Goal: Information Seeking & Learning: Learn about a topic

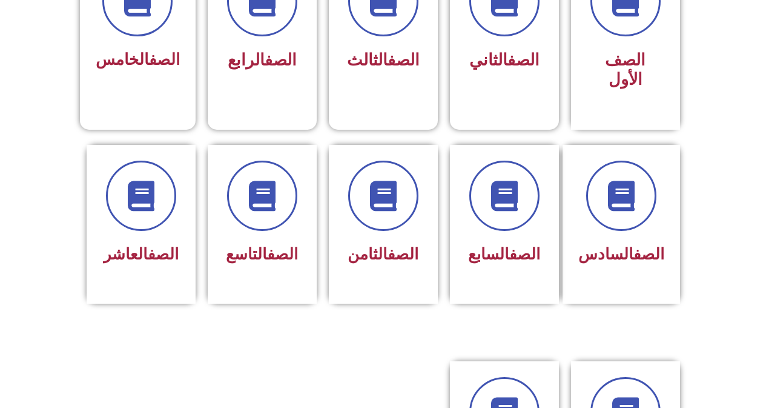
scroll to position [448, 0]
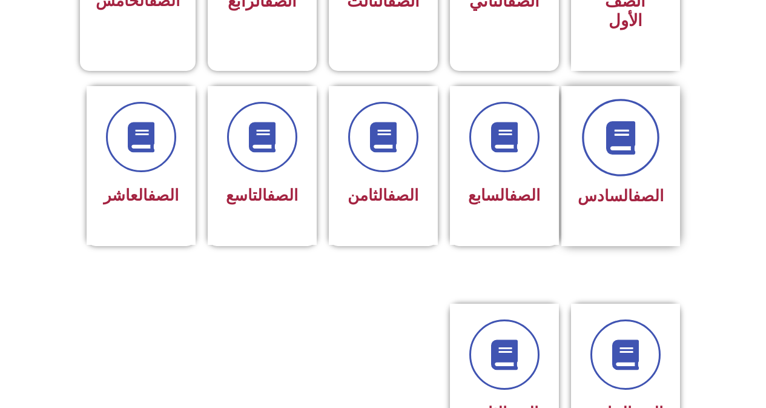
click at [604, 142] on span at bounding box center [621, 138] width 78 height 78
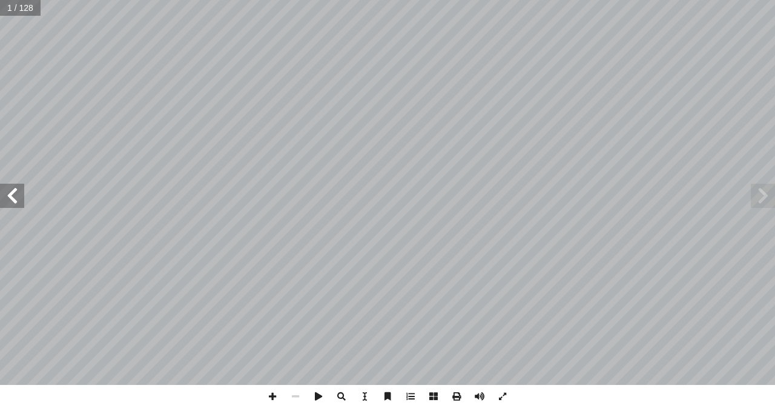
click at [17, 202] on span at bounding box center [12, 195] width 24 height 24
click at [18, 203] on span at bounding box center [12, 195] width 24 height 24
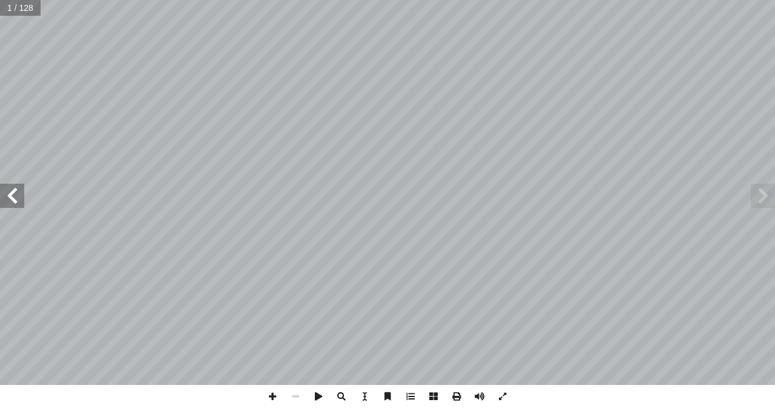
click at [18, 203] on span at bounding box center [12, 195] width 24 height 24
click at [20, 206] on span at bounding box center [12, 195] width 24 height 24
click at [21, 208] on div "ُ ة َّ ي ِ ب َ ر َ الع ُ ة َ غ ُّ الل ليف: أ � ّ فريق الت ) ً � ق ّ . [PERSON_N…" at bounding box center [387, 192] width 775 height 385
click at [16, 201] on span at bounding box center [12, 195] width 24 height 24
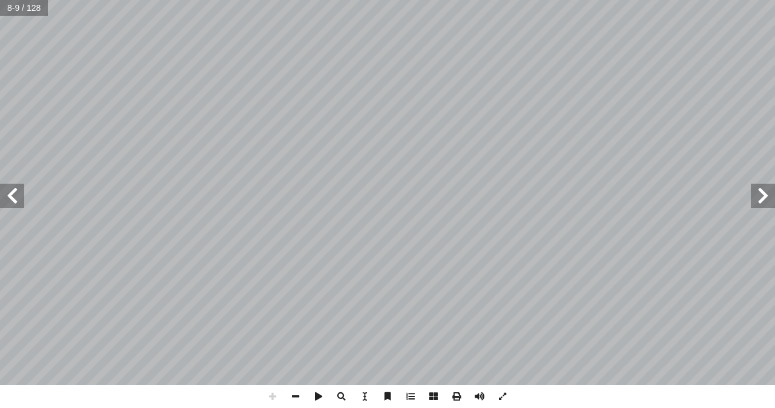
click at [17, 201] on span at bounding box center [12, 195] width 24 height 24
click at [18, 201] on span at bounding box center [12, 195] width 24 height 24
click at [20, 202] on span at bounding box center [12, 195] width 24 height 24
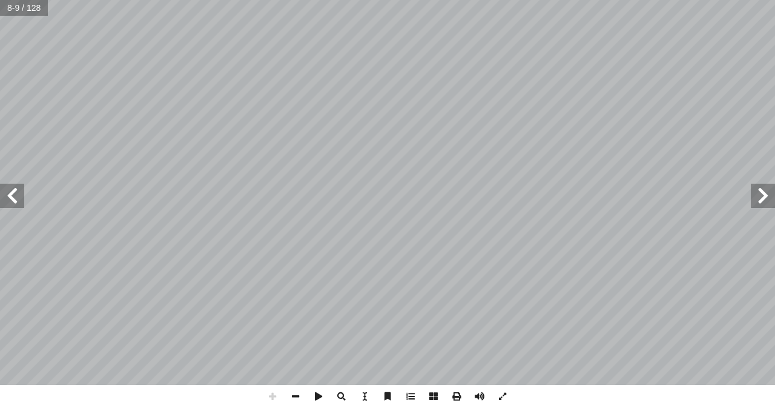
click at [20, 202] on span at bounding box center [12, 195] width 24 height 24
click at [21, 202] on span at bounding box center [12, 195] width 24 height 24
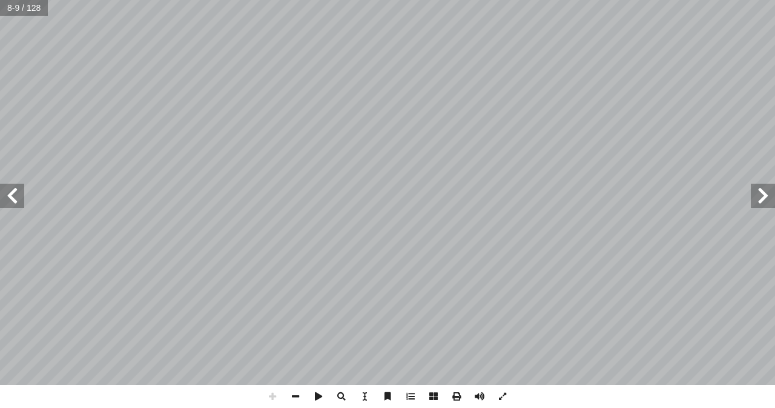
click at [21, 202] on span at bounding box center [12, 195] width 24 height 24
click at [294, 395] on span at bounding box center [295, 396] width 23 height 23
click at [7, 191] on span at bounding box center [12, 195] width 24 height 24
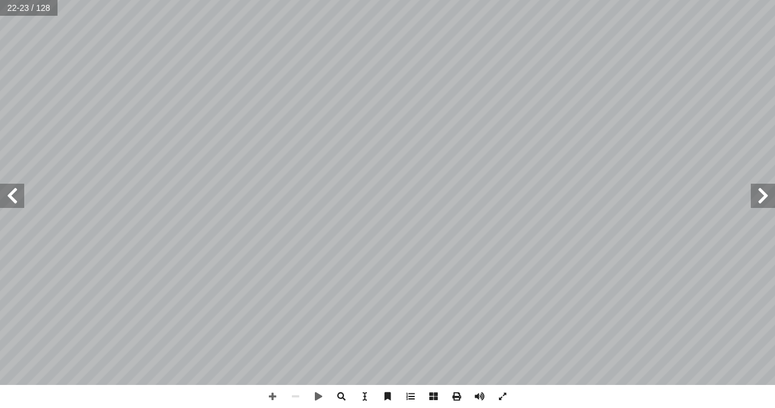
click at [7, 191] on span at bounding box center [12, 195] width 24 height 24
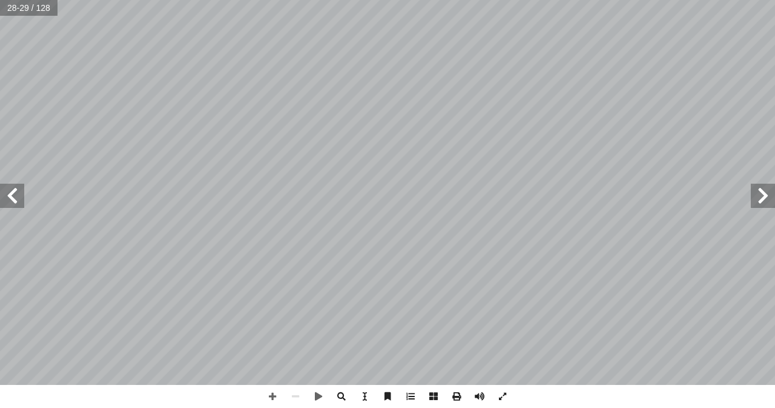
click at [7, 191] on span at bounding box center [12, 195] width 24 height 24
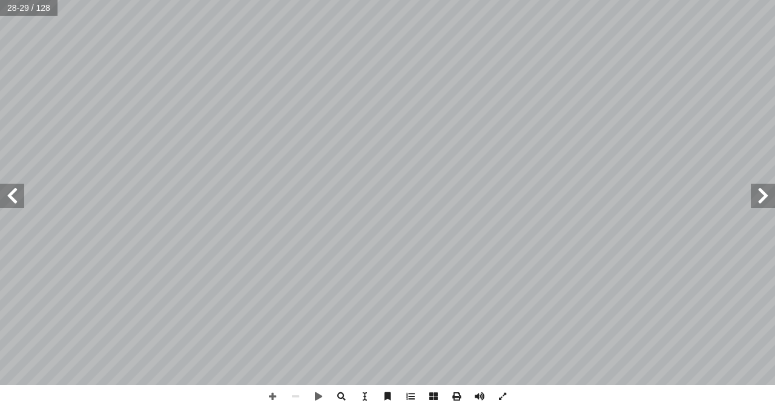
click at [7, 191] on span at bounding box center [12, 195] width 24 height 24
click at [8, 191] on span at bounding box center [12, 195] width 24 height 24
click at [766, 196] on span at bounding box center [763, 195] width 24 height 24
click at [276, 395] on span at bounding box center [272, 396] width 23 height 23
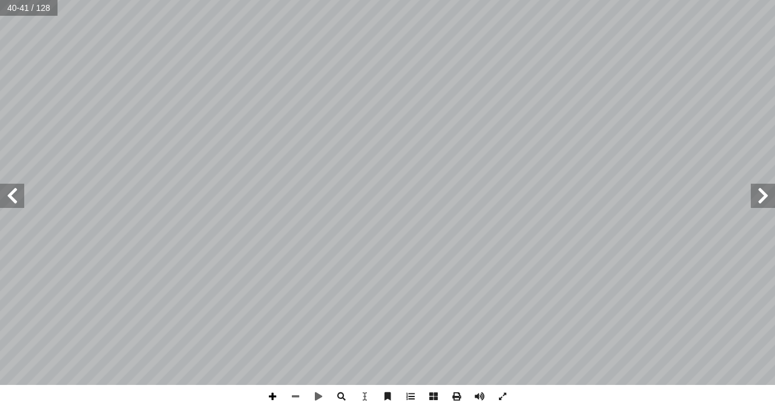
click at [271, 397] on span at bounding box center [272, 396] width 23 height 23
click at [295, 394] on span at bounding box center [295, 396] width 23 height 23
click at [276, 394] on span at bounding box center [272, 396] width 23 height 23
click at [15, 204] on span at bounding box center [12, 195] width 24 height 24
click at [266, 387] on span at bounding box center [272, 396] width 23 height 23
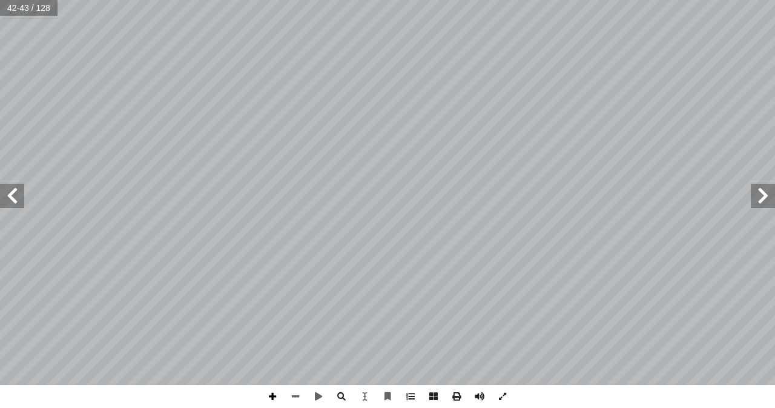
click at [269, 395] on span at bounding box center [272, 396] width 23 height 23
click at [765, 197] on span at bounding box center [763, 195] width 24 height 24
click at [448, 0] on html "الصفحة الرئيسية الصف الأول الصف الثاني الصف الثالث الصف الرابع الصف الخامس الصف…" at bounding box center [387, 55] width 775 height 110
click at [300, 394] on span at bounding box center [295, 396] width 23 height 23
click at [272, 396] on span at bounding box center [272, 396] width 23 height 23
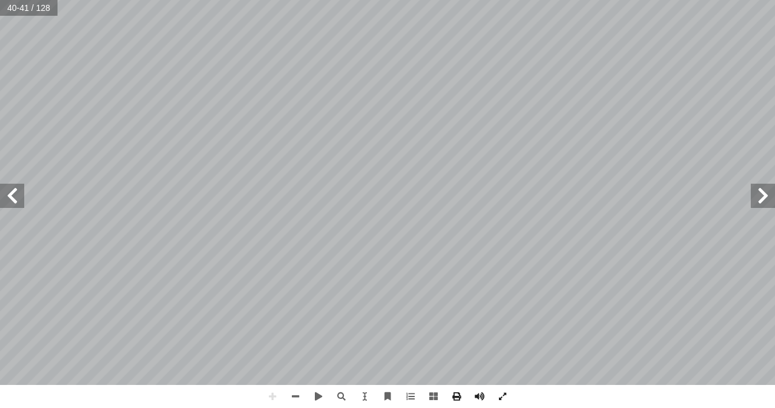
click at [24, 187] on div "٣٦ ُ ة َ ع ِ اب ّ الر ُ ة َ د ْ ح َ الو َ ن � س ْ ن ِ إ ال� ُ ع َ ن ْ ص َ ي ُ ن…" at bounding box center [387, 192] width 775 height 385
click at [8, 194] on span at bounding box center [12, 195] width 24 height 24
click at [8, 200] on span at bounding box center [12, 195] width 24 height 24
click at [293, 391] on span at bounding box center [295, 396] width 23 height 23
click at [759, 197] on span at bounding box center [763, 195] width 24 height 24
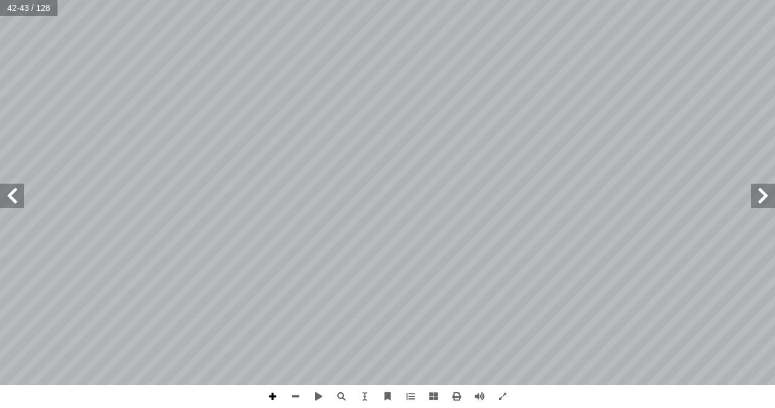
click at [271, 392] on span at bounding box center [272, 396] width 23 height 23
click at [755, 202] on span at bounding box center [763, 195] width 24 height 24
click at [0, 197] on span at bounding box center [12, 195] width 24 height 24
click at [5, 392] on div "٣٨ َ ن � س ْ ن ِ إ ال� ُ ع َ ن ْ ص َ ي ُ ن � س ْ ح ِ إ ال� ُ ة َ راء ِ الق ! َ …" at bounding box center [387, 204] width 775 height 408
click at [168, 110] on html "الصفحة الرئيسية الصف الأول الصف الثاني الصف الثالث الصف الرابع الصف الخامس الصف…" at bounding box center [387, 55] width 775 height 110
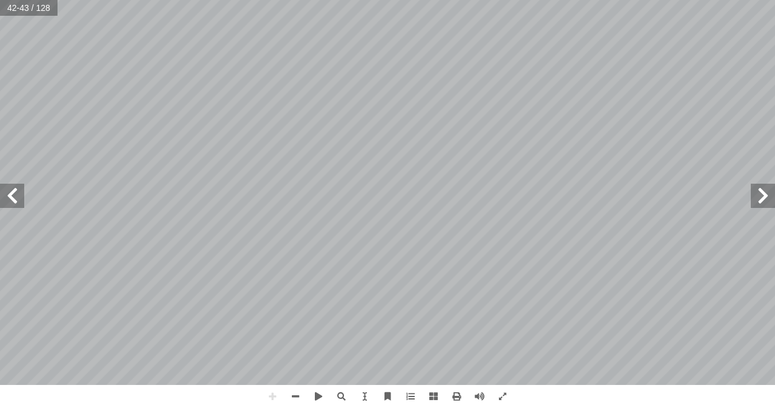
click at [511, 110] on html "الصفحة الرئيسية الصف الأول الصف الثاني الصف الثالث الصف الرابع الصف الخامس الصف…" at bounding box center [387, 55] width 775 height 110
click at [404, 110] on html "الصفحة الرئيسية الصف الأول الصف الثاني الصف الثالث الصف الرابع الصف الخامس الصف…" at bounding box center [387, 55] width 775 height 110
click at [238, 110] on html "الصفحة الرئيسية الصف الأول الصف الثاني الصف الثالث الصف الرابع الصف الخامس الصف…" at bounding box center [387, 55] width 775 height 110
click at [201, 0] on html "الصفحة الرئيسية الصف الأول الصف الثاني الصف الثالث الصف الرابع الصف الخامس الصف…" at bounding box center [387, 55] width 775 height 110
click at [648, 110] on html "الصفحة الرئيسية الصف الأول الصف الثاني الصف الثالث الصف الرابع الصف الخامس الصف…" at bounding box center [387, 55] width 775 height 110
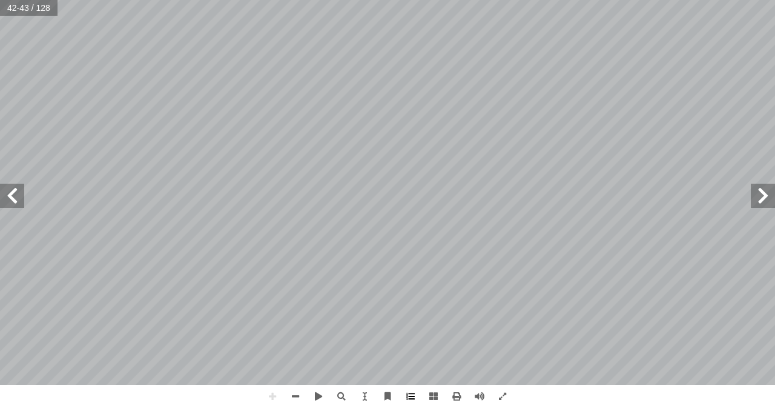
click at [401, 391] on div "٣٨ َ ن � س ْ ن ِ إ ال� ُ ع َ ن ْ ص َ ي ُ ن � س ْ ح ِ إ ال� ُ ة َ راء ِ الق ! َ …" at bounding box center [387, 204] width 775 height 408
click at [289, 395] on span at bounding box center [295, 396] width 23 height 23
click at [299, 391] on span at bounding box center [295, 396] width 23 height 23
click at [758, 193] on span at bounding box center [763, 195] width 24 height 24
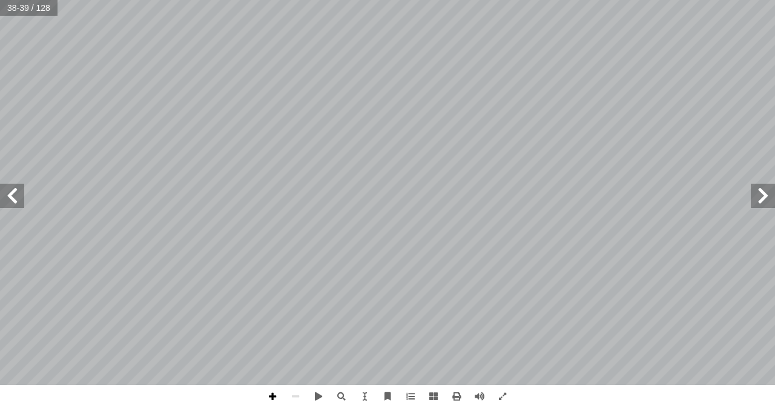
click at [272, 393] on span at bounding box center [272, 396] width 23 height 23
click at [435, 406] on div "٣ 4 ُ لاء ْ م ِ إ ال� لينا. َ لى ع ْ م ُ ما ي ُ ب ُ ت ْ ك َ ن ُّ ط َ الخ : )ل ،…" at bounding box center [387, 204] width 775 height 408
click at [709, 110] on html "الصفحة الرئيسية الصف الأول الصف الثاني الصف الثالث الصف الرابع الصف الخامس الصف…" at bounding box center [387, 55] width 775 height 110
click at [417, 110] on html "الصفحة الرئيسية الصف الأول الصف الثاني الصف الثالث الصف الرابع الصف الخامس الصف…" at bounding box center [387, 55] width 775 height 110
click at [9, 193] on span at bounding box center [12, 195] width 24 height 24
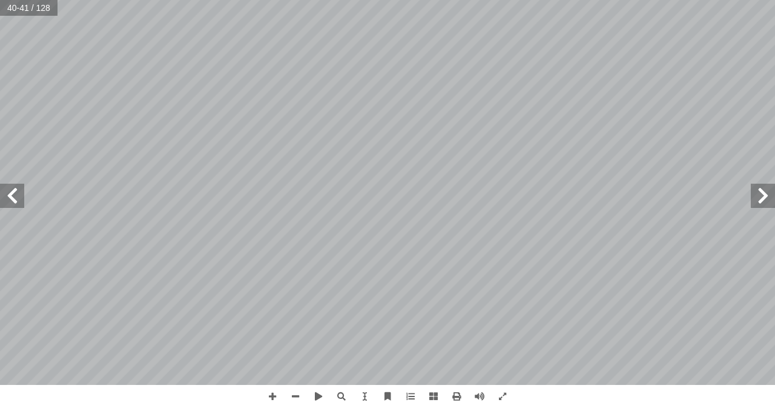
click at [8, 193] on span at bounding box center [12, 195] width 24 height 24
click at [317, 110] on html "الصفحة الرئيسية الصف الأول الصف الثاني الصف الثالث الصف الرابع الصف الخامس الصف…" at bounding box center [387, 55] width 775 height 110
click at [437, 110] on html "الصفحة الرئيسية الصف الأول الصف الثاني الصف الثالث الصف الرابع الصف الخامس الصف…" at bounding box center [387, 55] width 775 height 110
click at [665, 393] on div "٣٨ َ ن � س ْ ن ِ إ ال� ُ ع َ ن ْ ص َ ي ُ ن � س ْ ح ِ إ ال� ُ ة َ راء ِ الق ! َ …" at bounding box center [387, 204] width 775 height 408
click at [763, 195] on span at bounding box center [763, 195] width 24 height 24
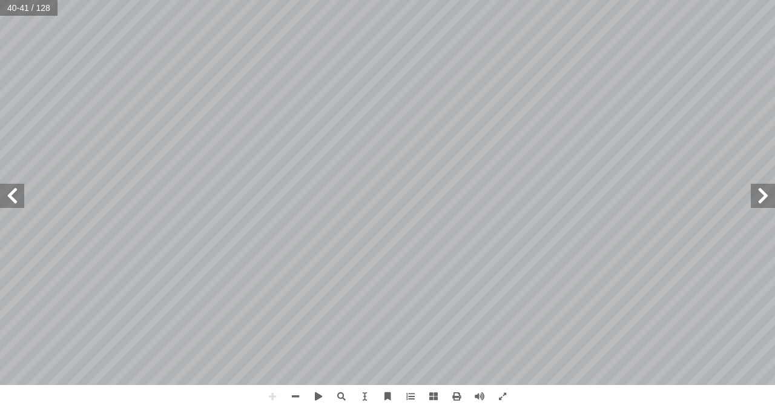
click at [2, 190] on span at bounding box center [12, 195] width 24 height 24
